Goal: Task Accomplishment & Management: Manage account settings

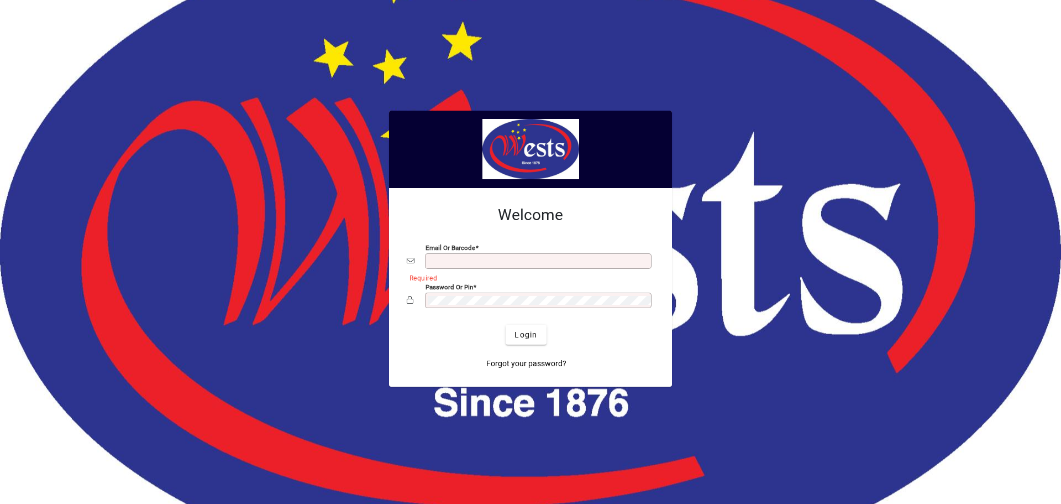
type input "**********"
click at [289, 42] on div at bounding box center [530, 252] width 1061 height 504
